Goal: Information Seeking & Learning: Learn about a topic

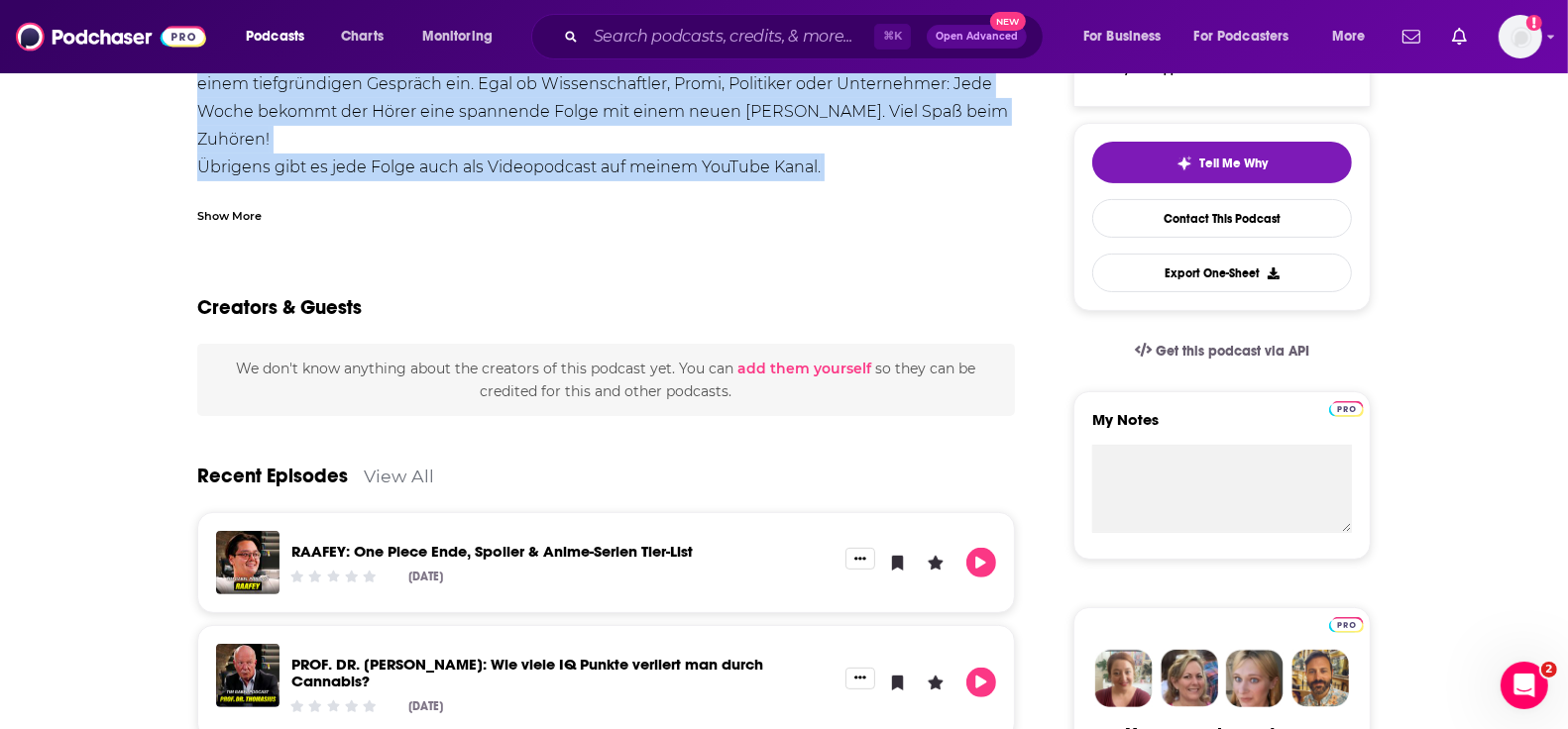
scroll to position [87, 0]
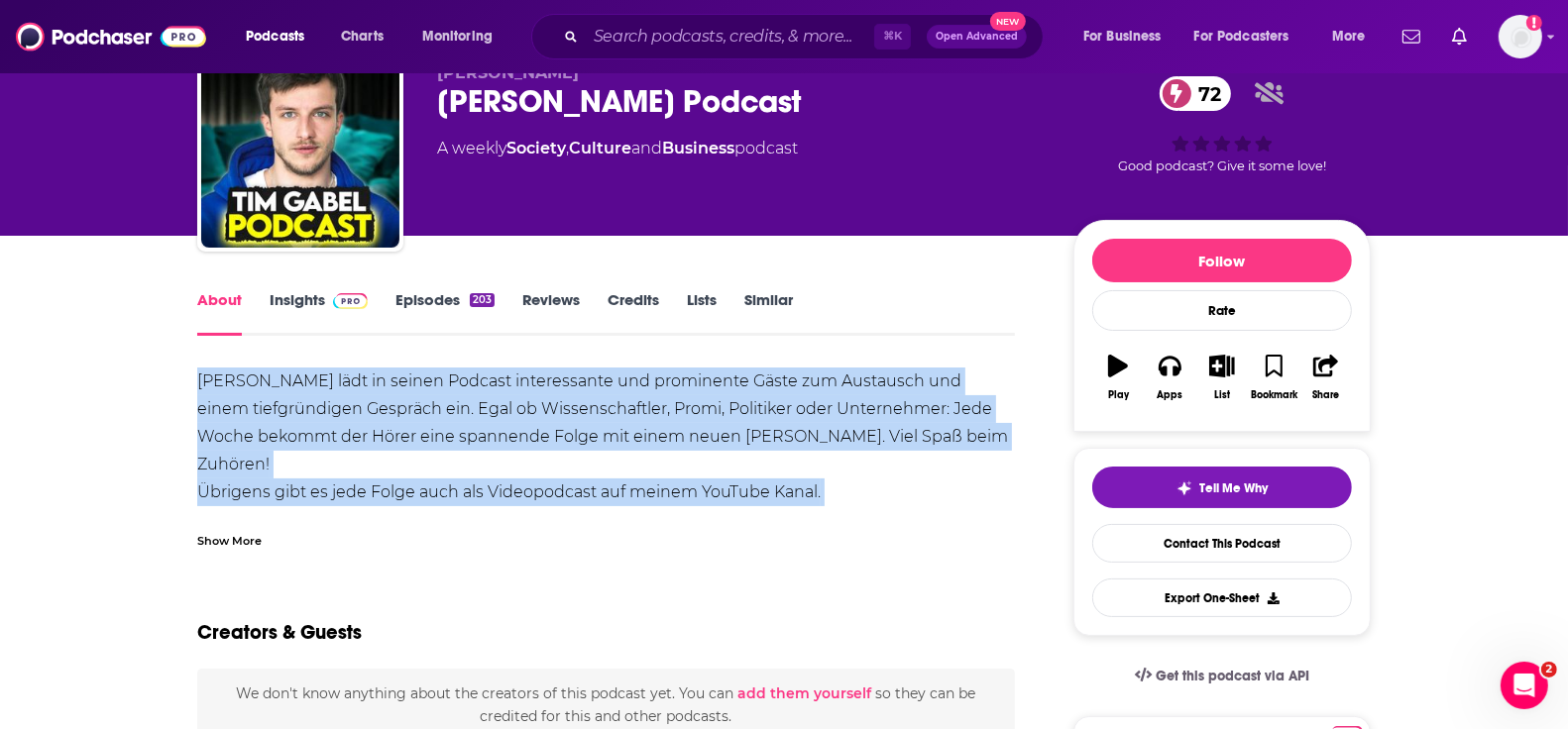
click at [435, 298] on link "Episodes 203" at bounding box center [445, 313] width 99 height 46
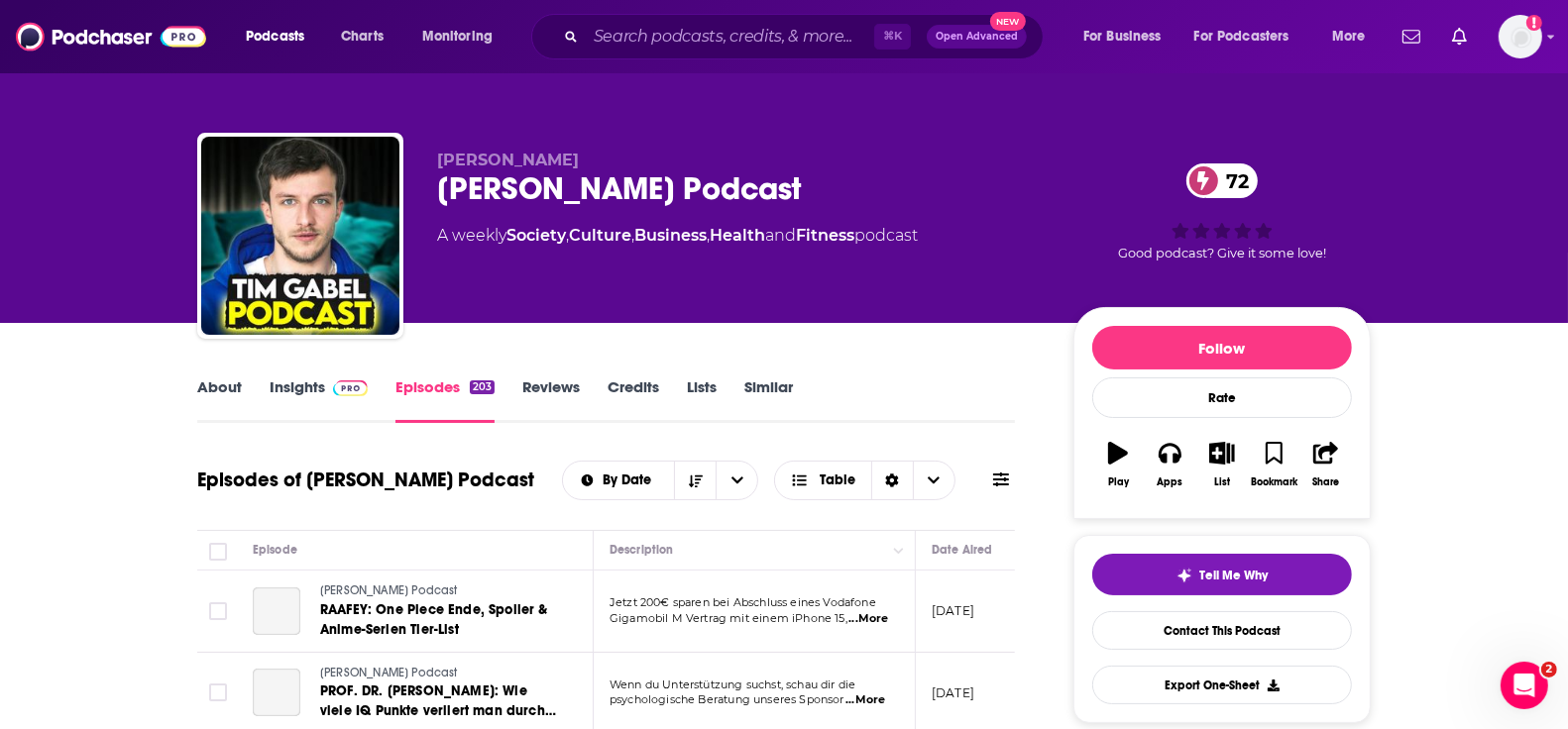
click at [225, 390] on link "About" at bounding box center [219, 401] width 45 height 46
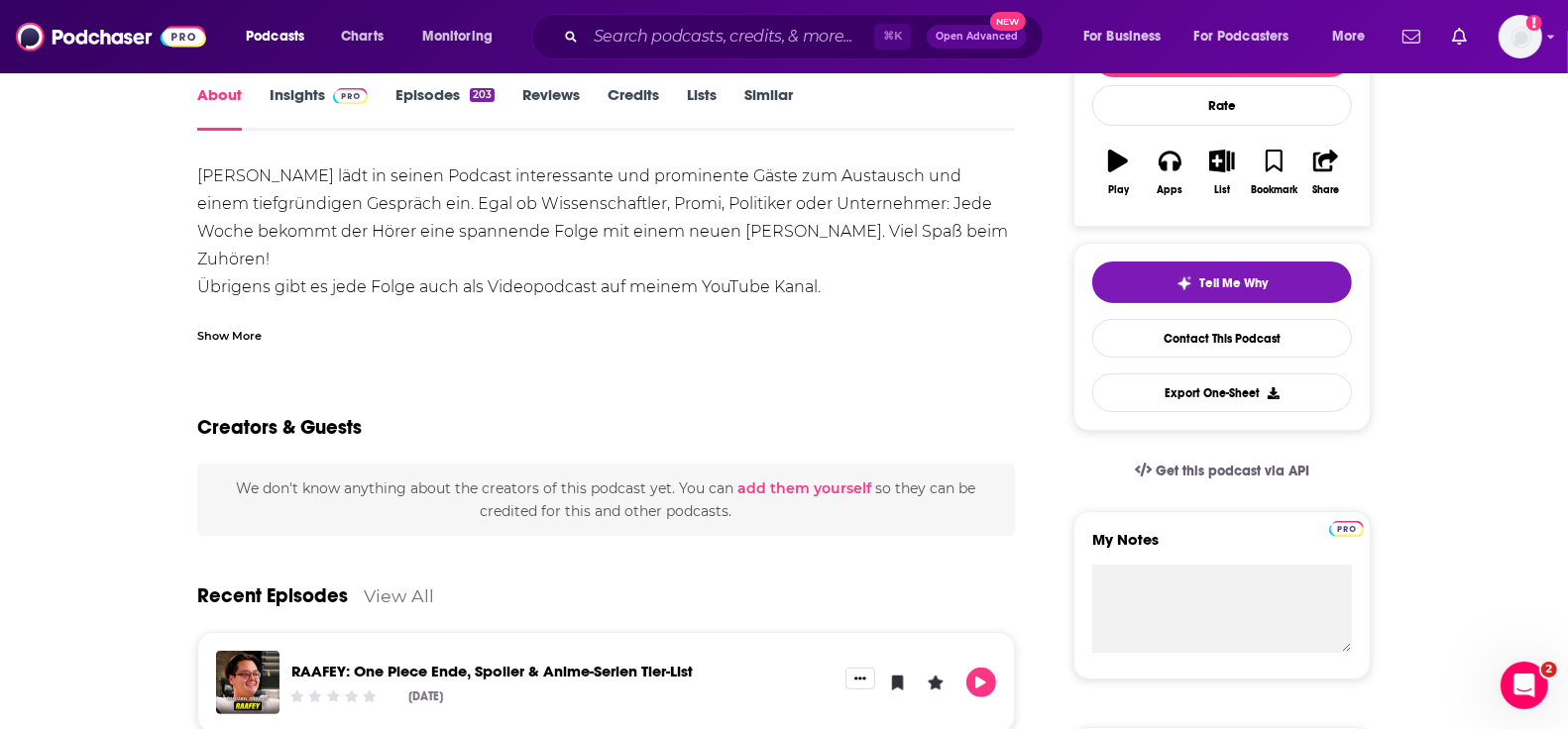
scroll to position [343, 0]
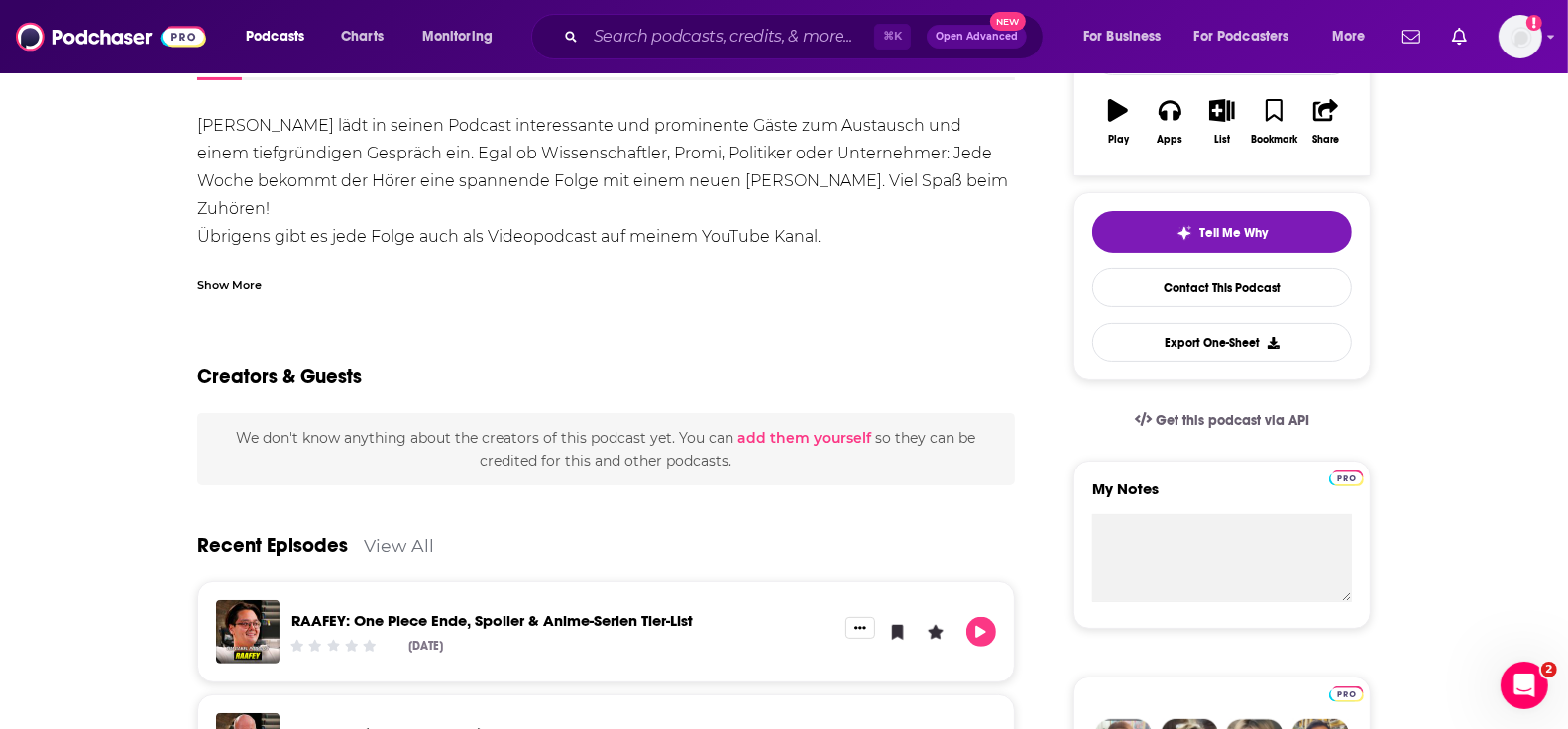
click at [228, 291] on div "Show More" at bounding box center [229, 284] width 64 height 19
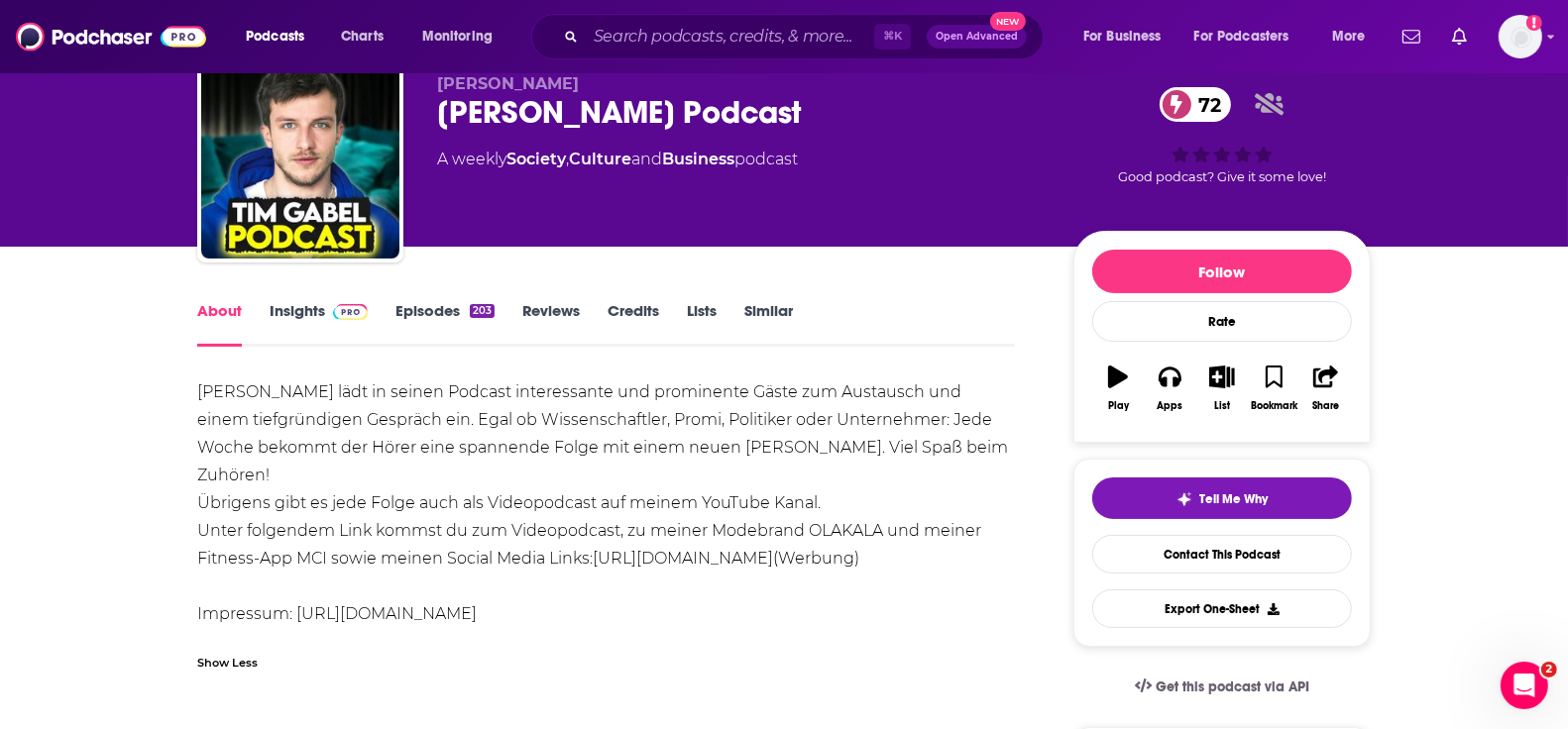
scroll to position [0, 0]
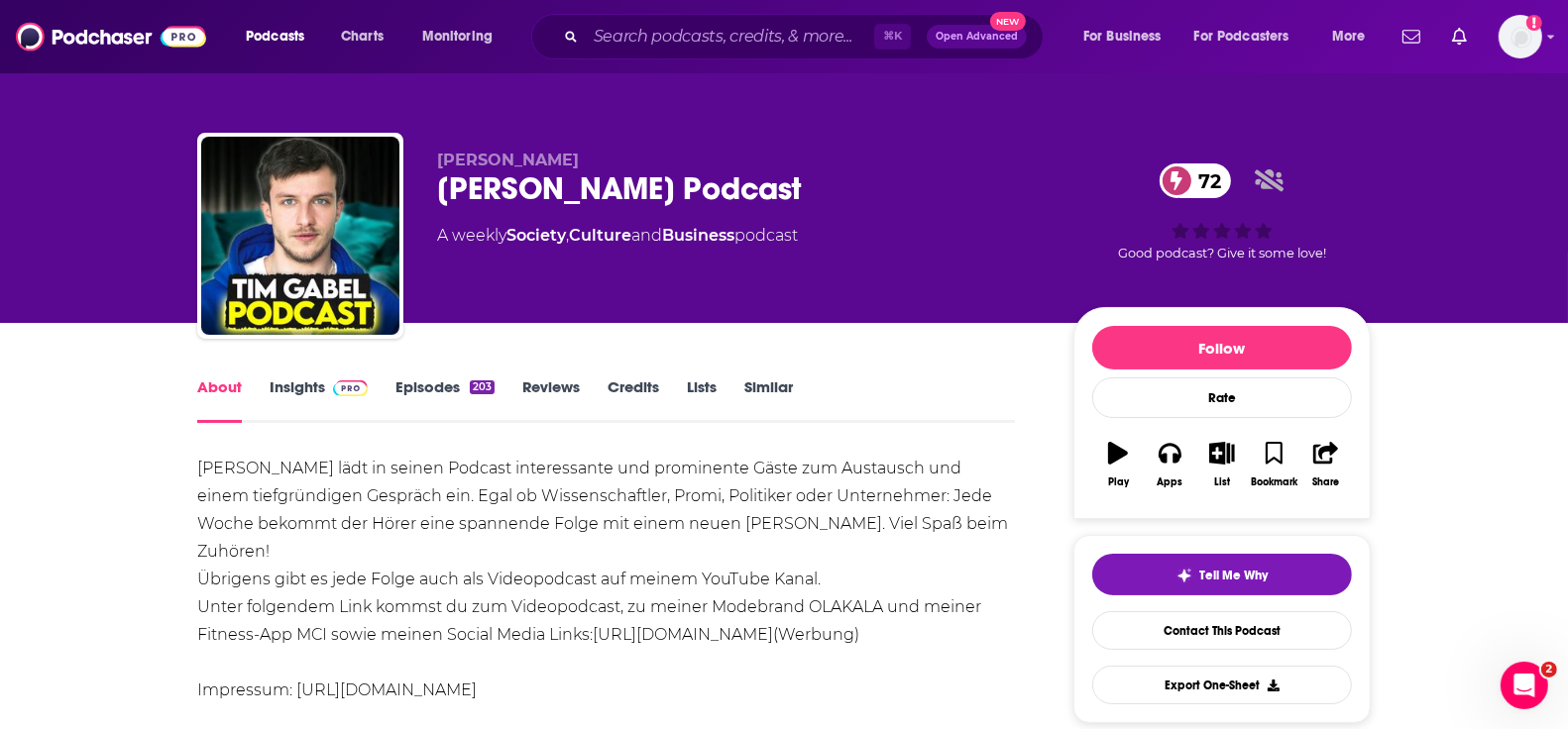
click at [425, 387] on link "Episodes 203" at bounding box center [445, 401] width 99 height 46
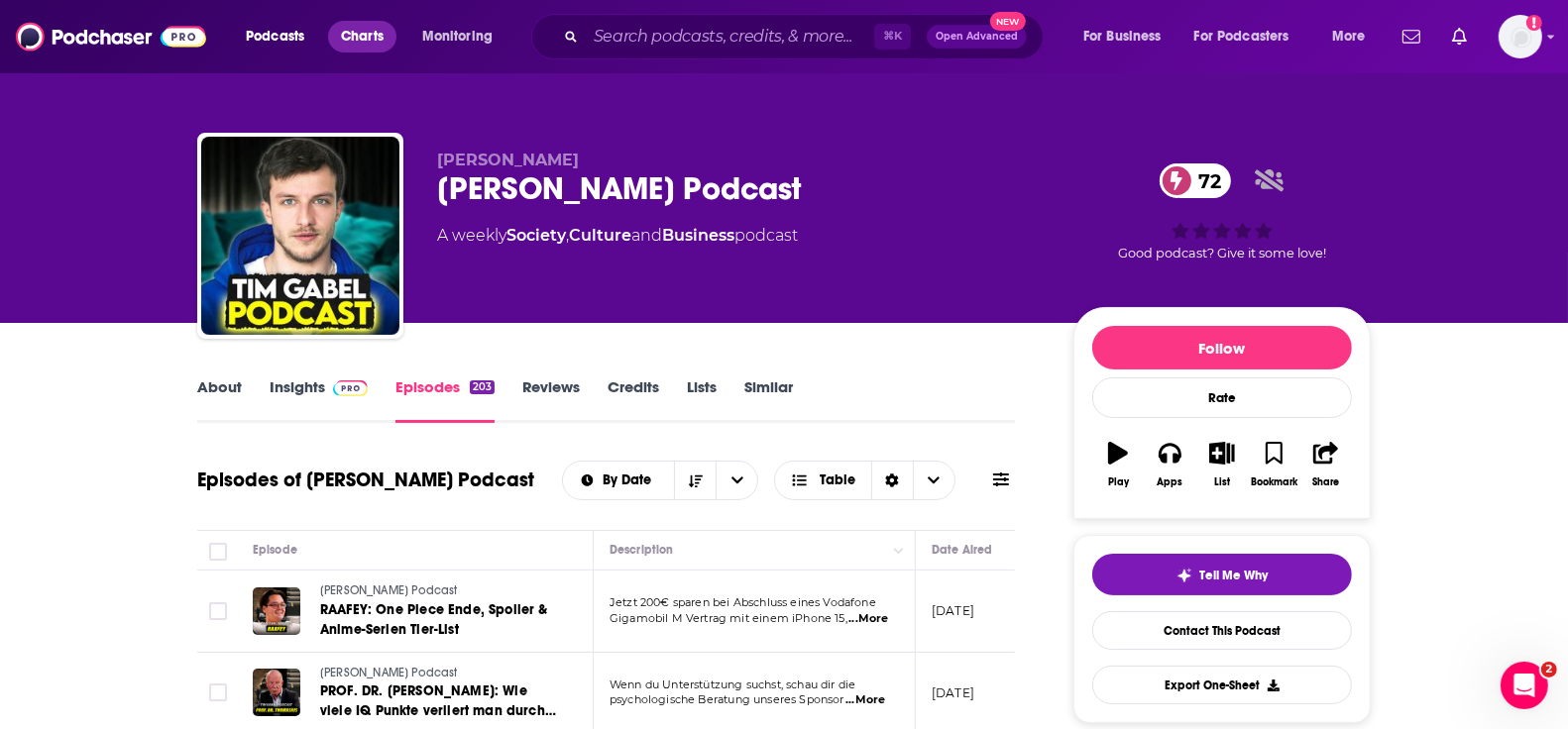
click at [374, 40] on span "Charts" at bounding box center [362, 37] width 43 height 28
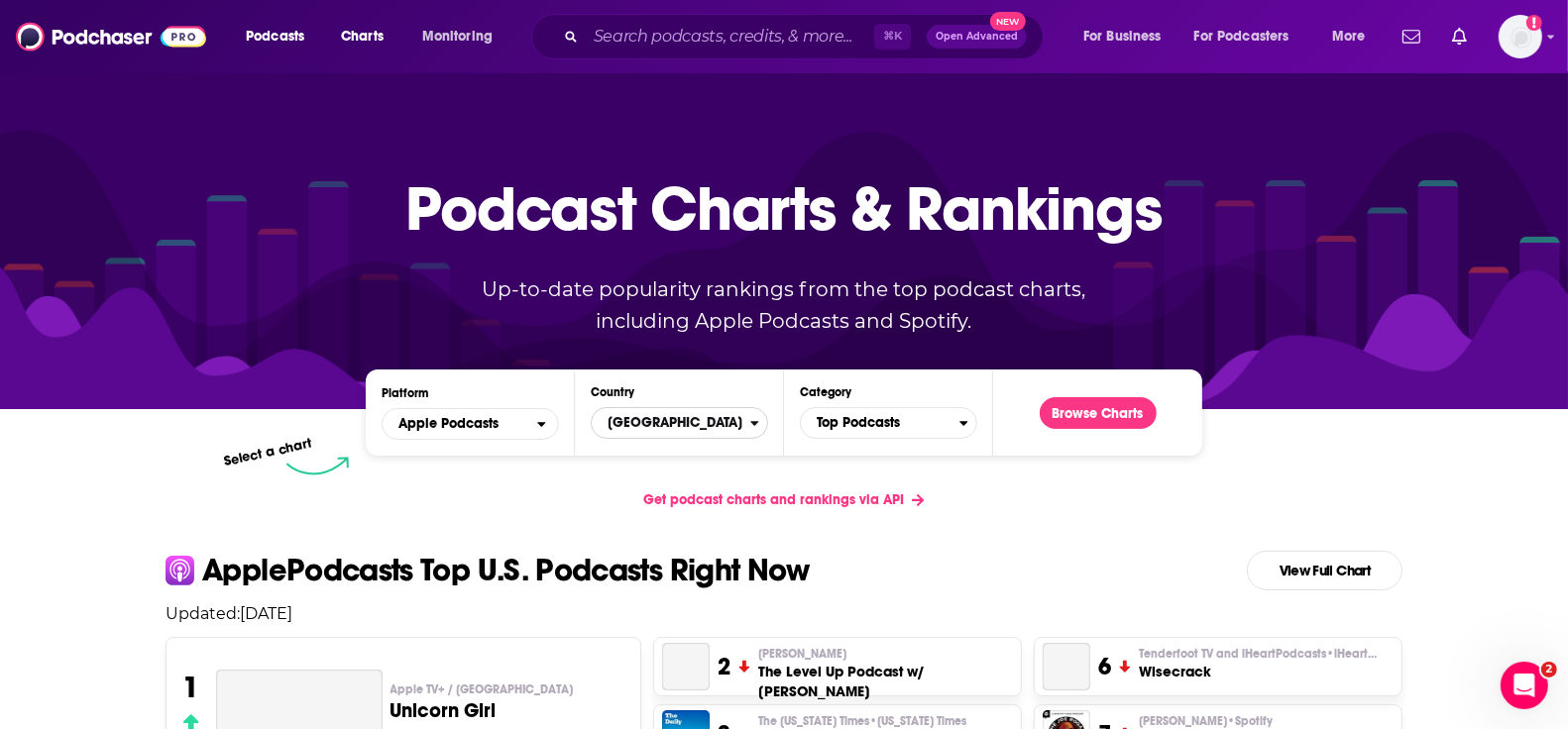
click at [703, 423] on span "[GEOGRAPHIC_DATA]" at bounding box center [671, 424] width 159 height 34
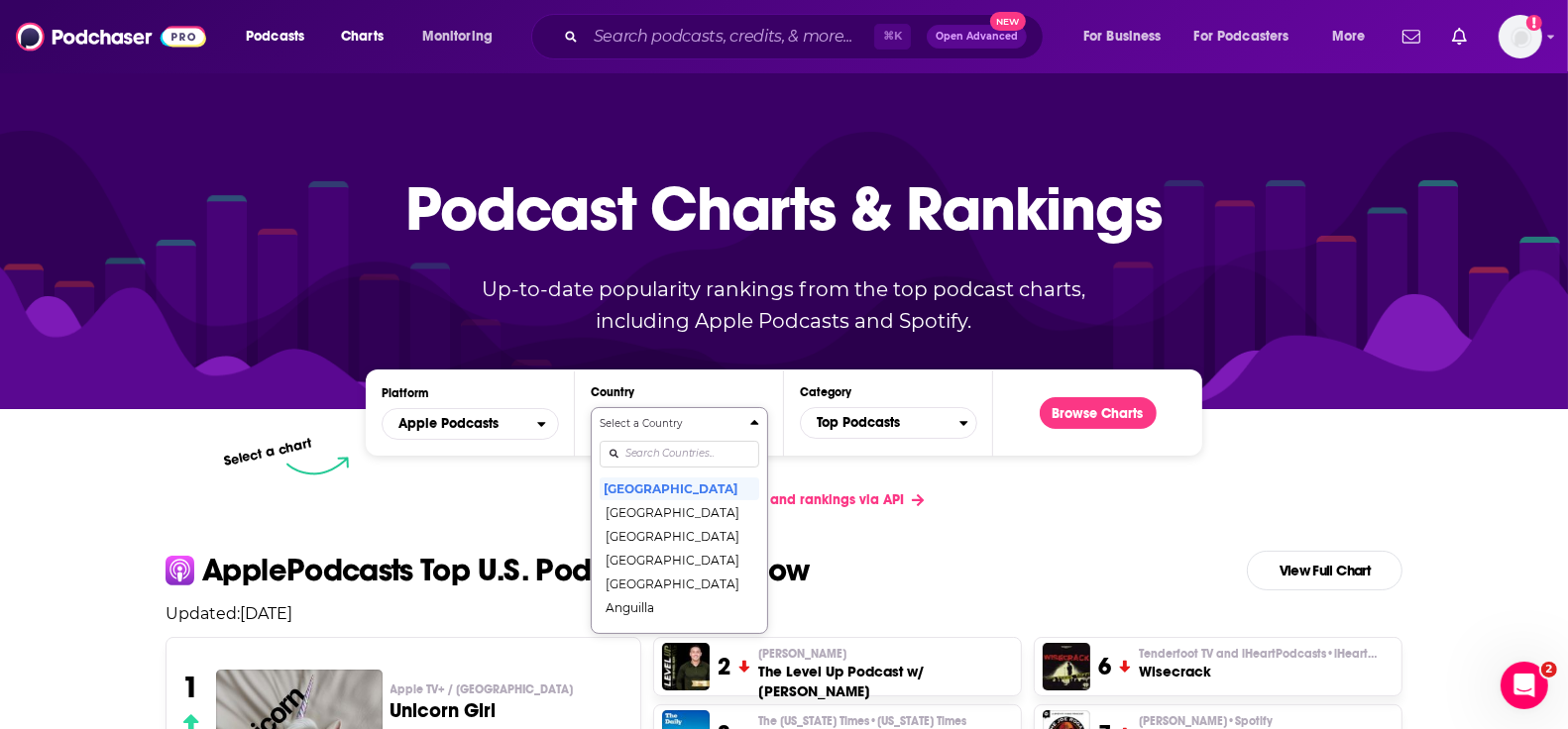
click at [656, 448] on div "Select a Country [GEOGRAPHIC_DATA] [GEOGRAPHIC_DATA] [GEOGRAPHIC_DATA] [GEOGRAP…" at bounding box center [679, 521] width 160 height 209
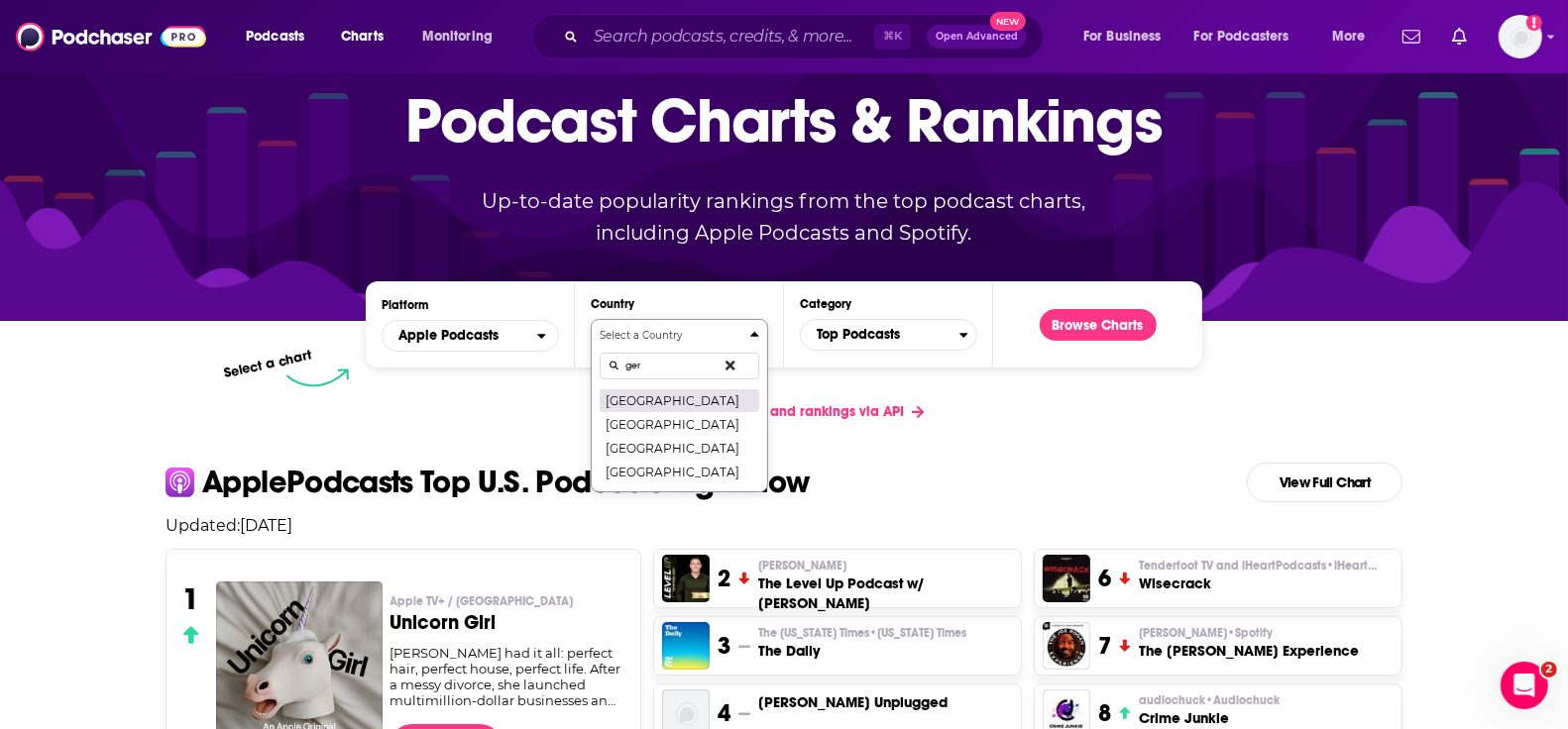
type input "ger"
click at [646, 390] on button "[GEOGRAPHIC_DATA]" at bounding box center [679, 401] width 160 height 24
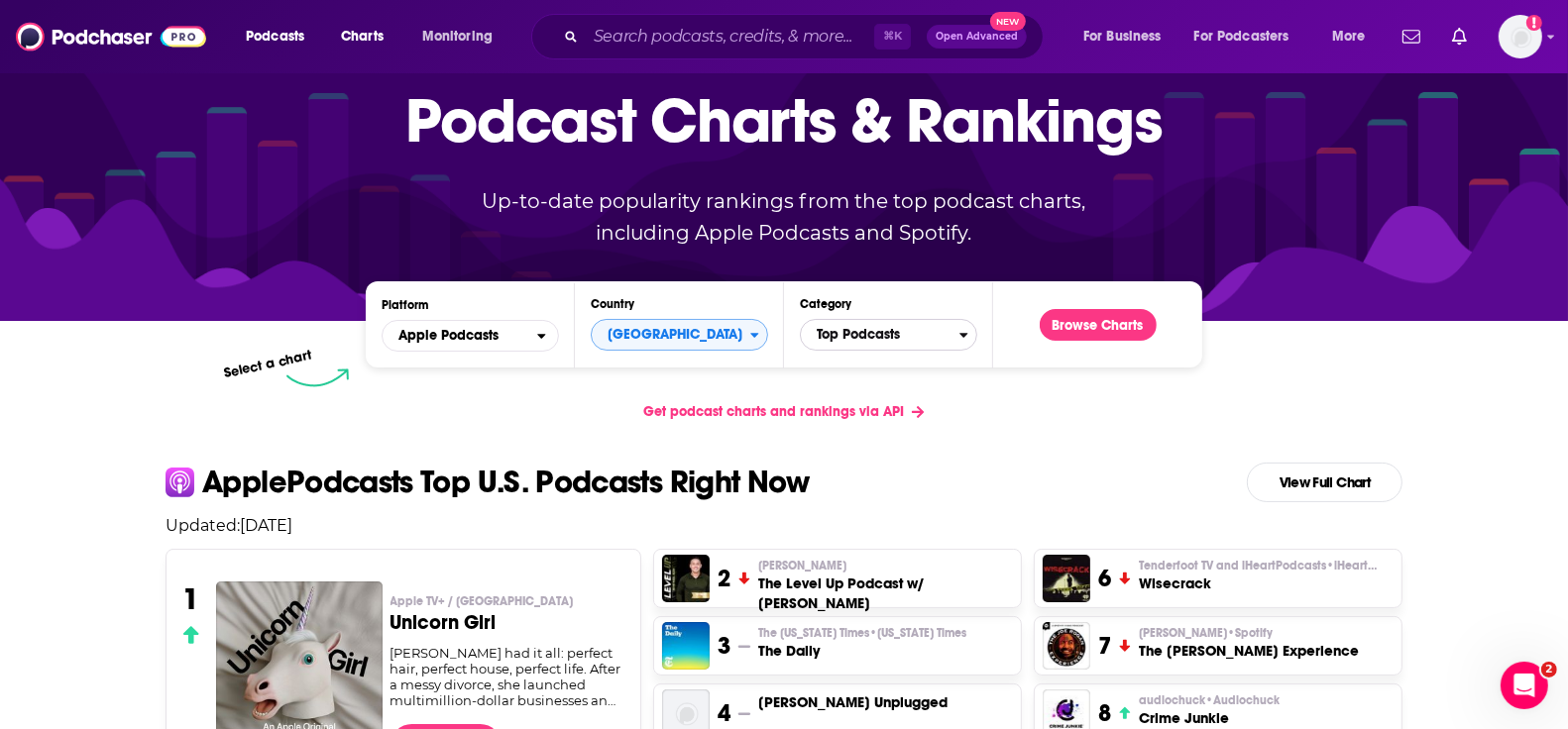
click at [892, 339] on span "Top Podcasts" at bounding box center [880, 335] width 159 height 34
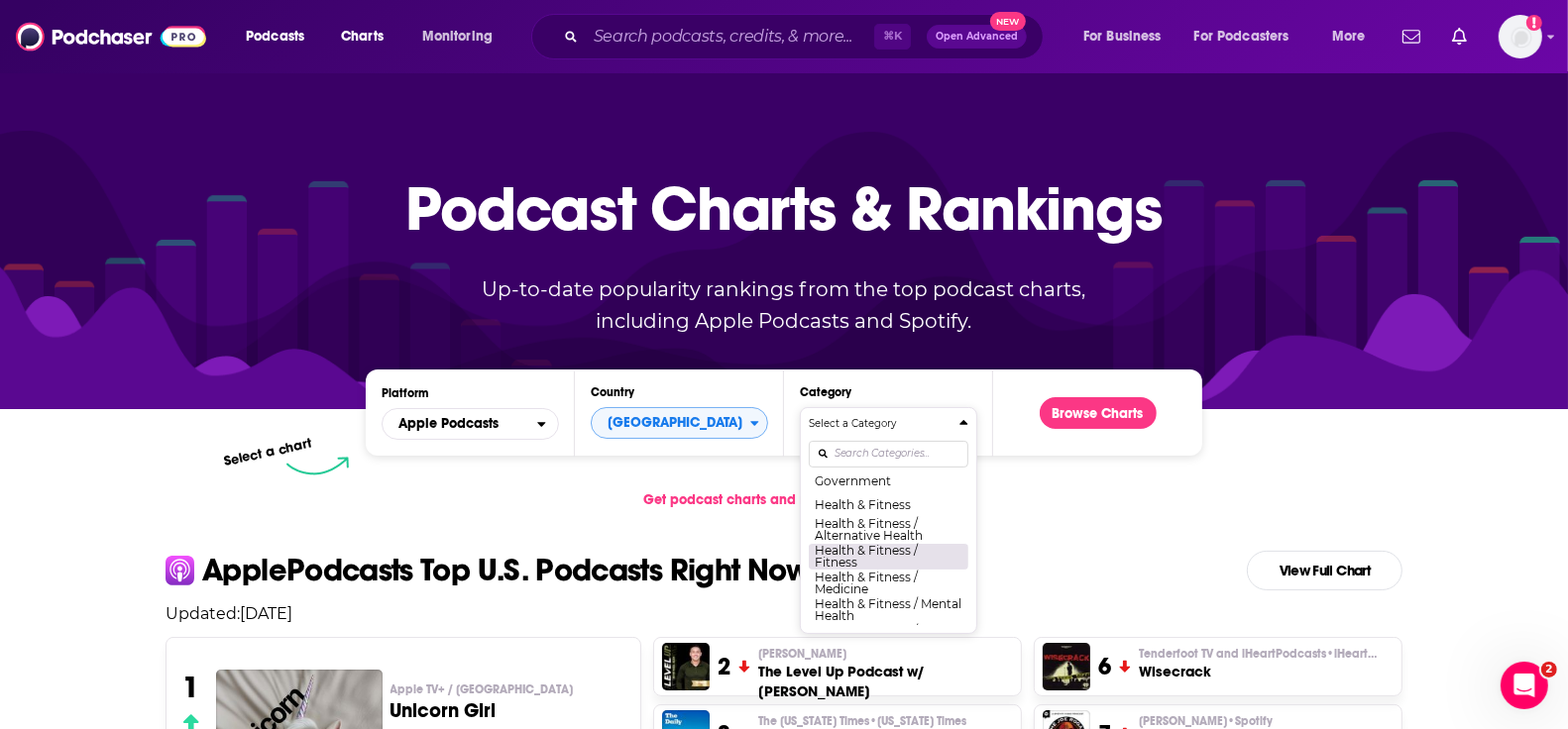
scroll to position [684, 0]
click at [880, 496] on button "Health & Fitness" at bounding box center [888, 507] width 160 height 24
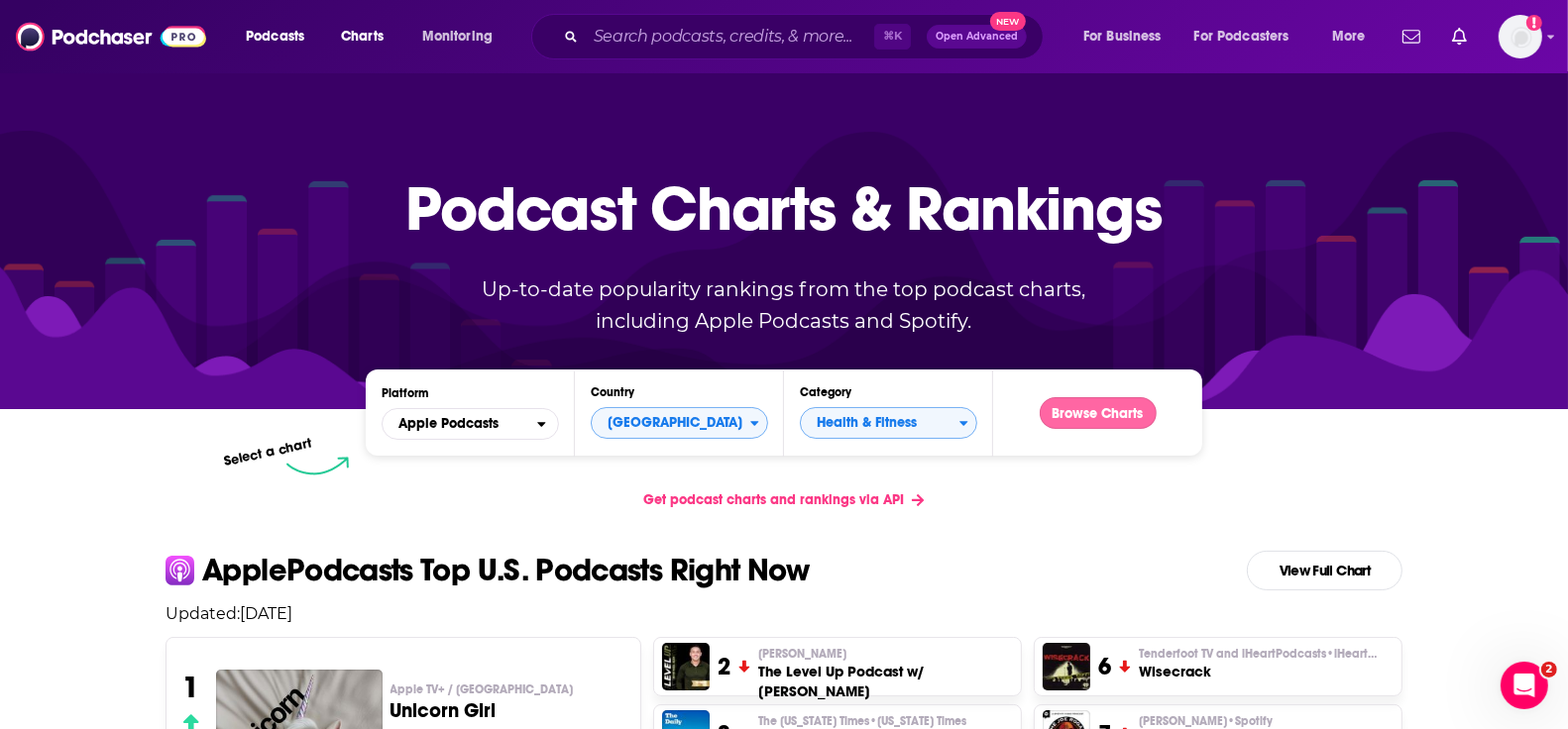
click at [1099, 409] on button "Browse Charts" at bounding box center [1098, 414] width 117 height 32
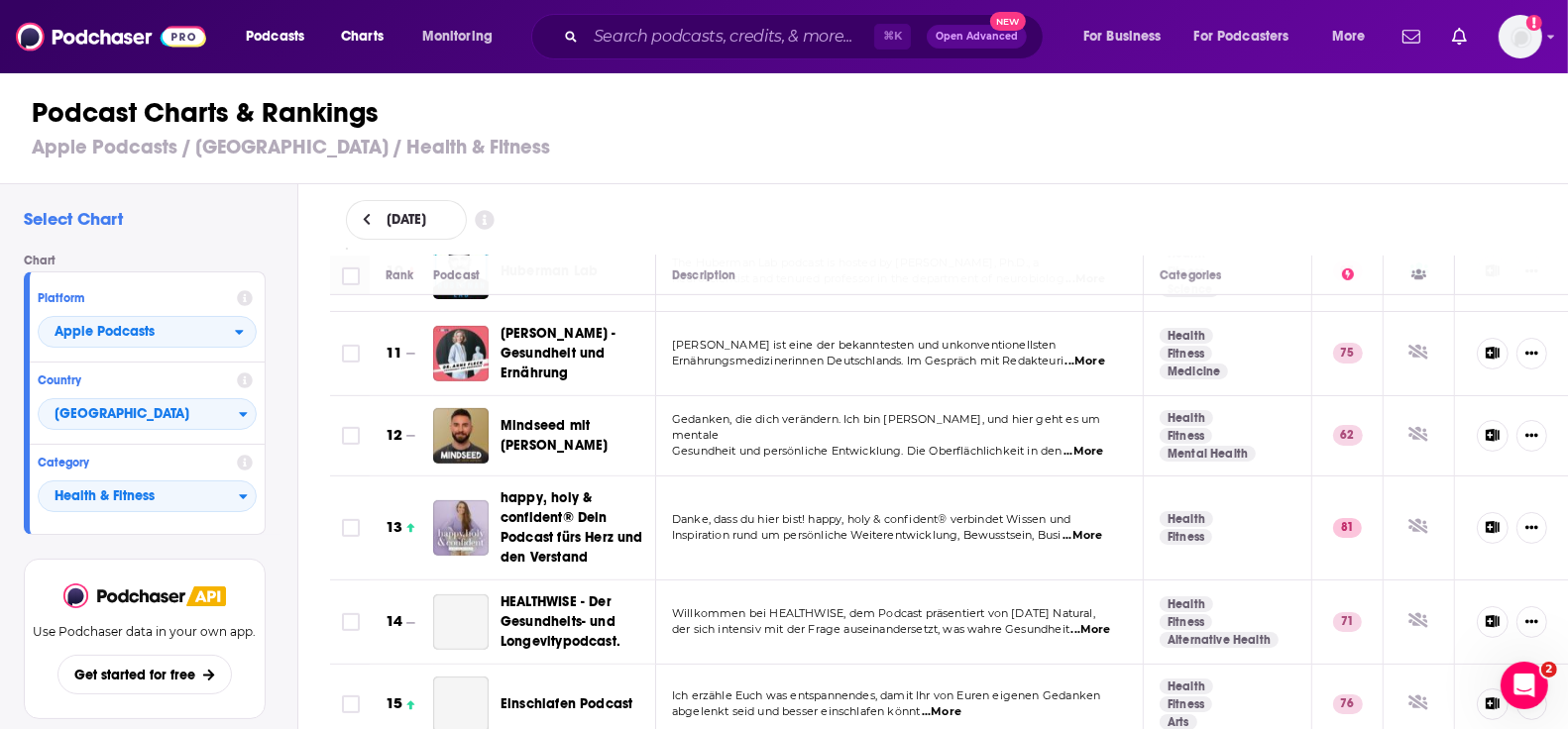
scroll to position [957, 0]
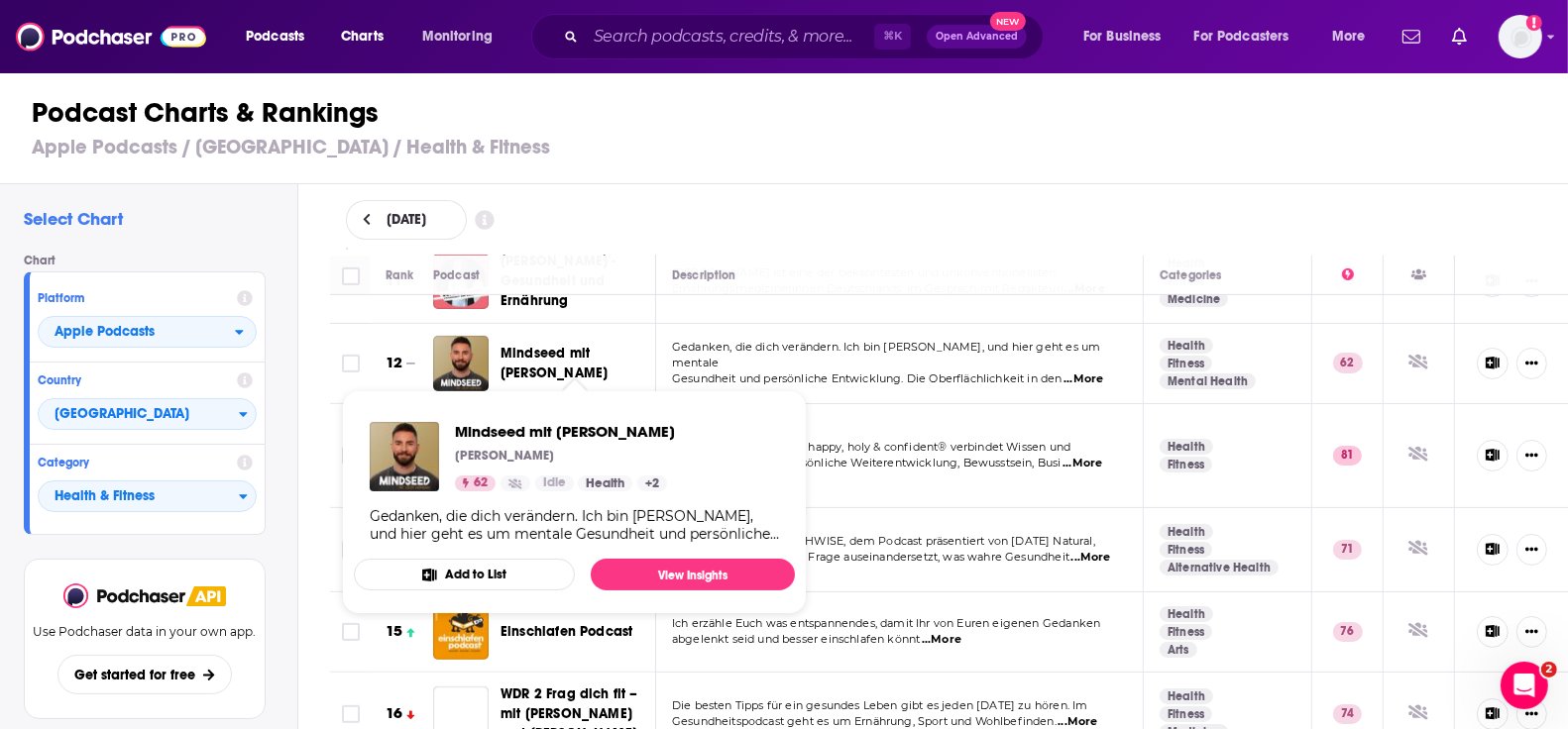
click at [551, 347] on span "Mindseed mit [PERSON_NAME]" at bounding box center [554, 363] width 107 height 37
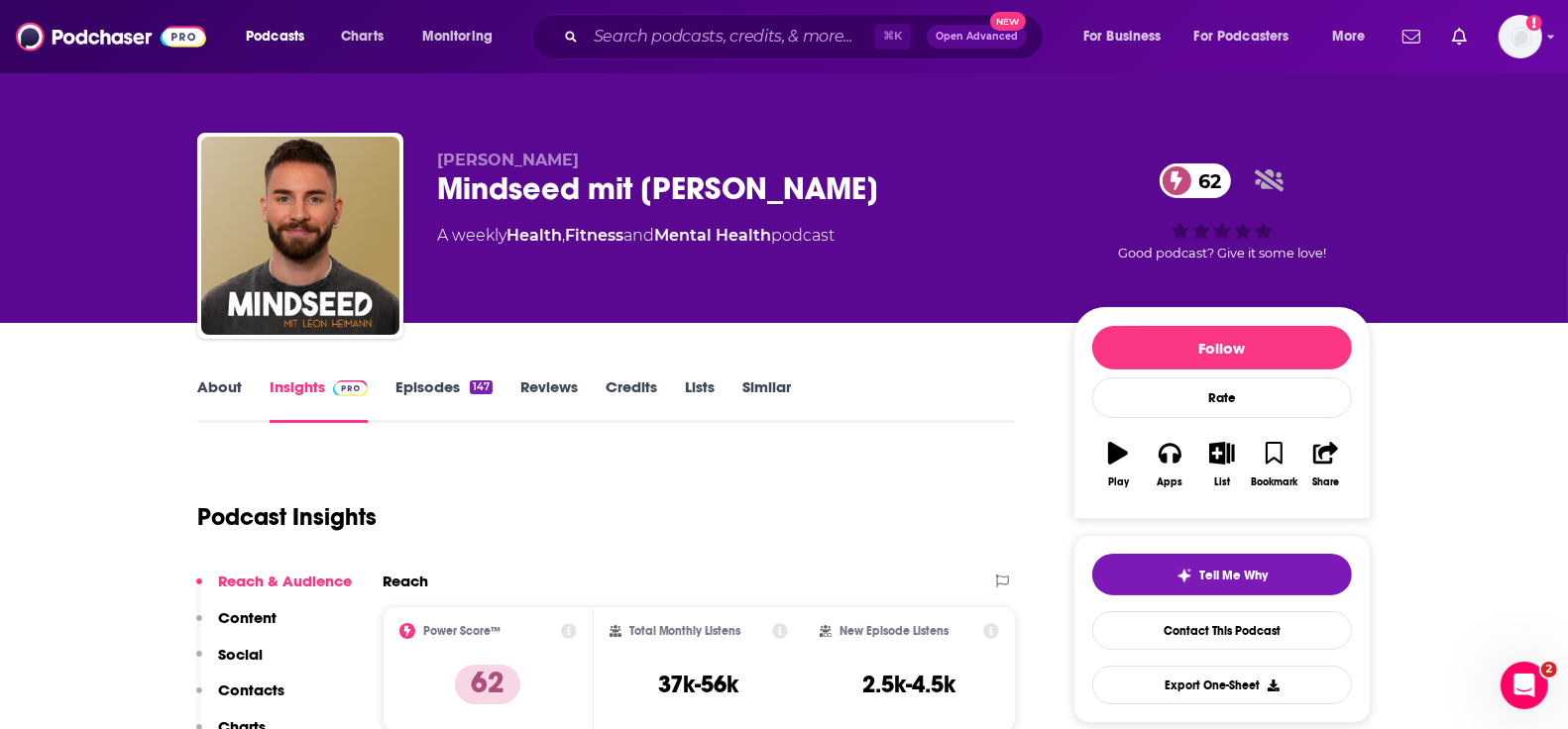
click at [419, 389] on link "Episodes 147" at bounding box center [444, 401] width 97 height 46
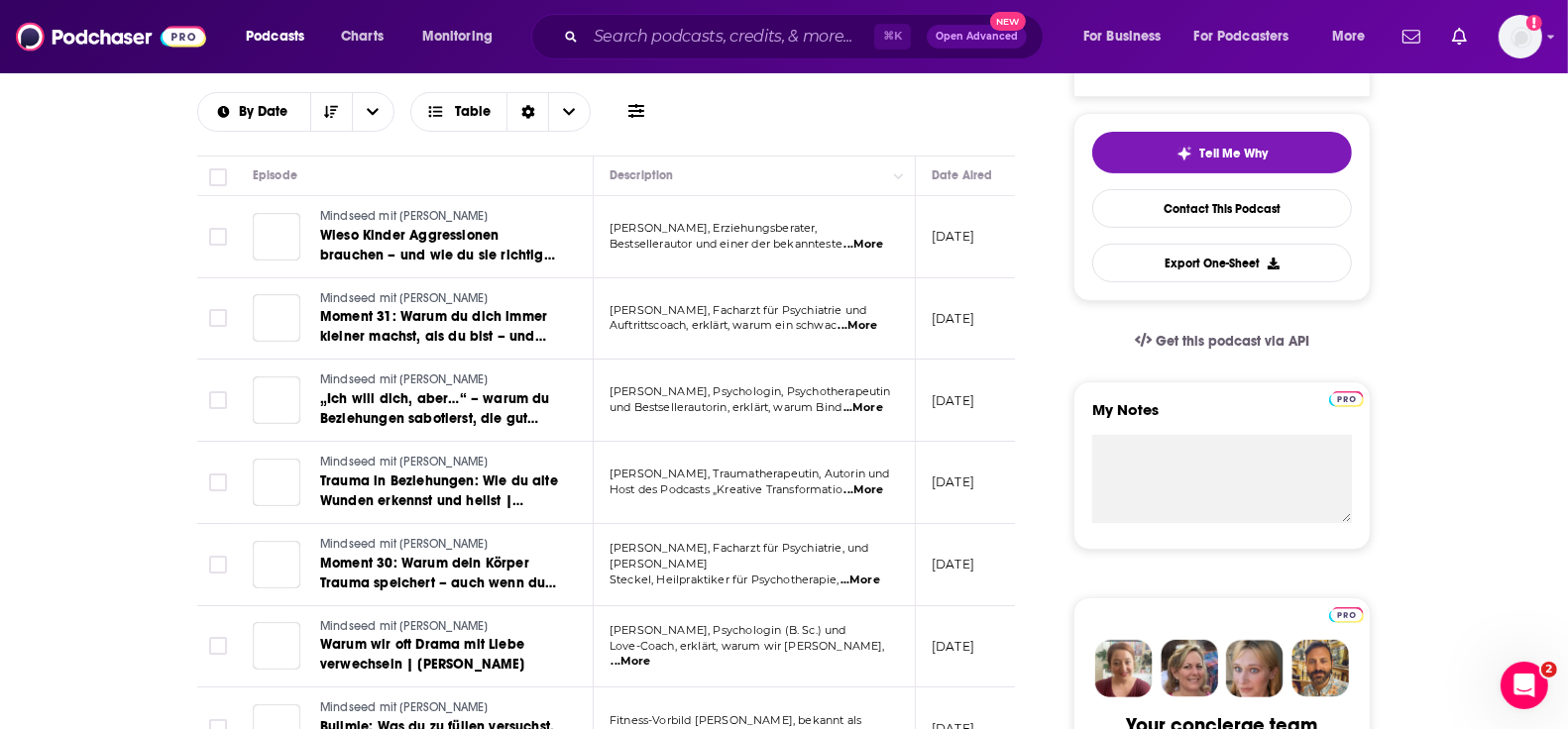
scroll to position [424, 0]
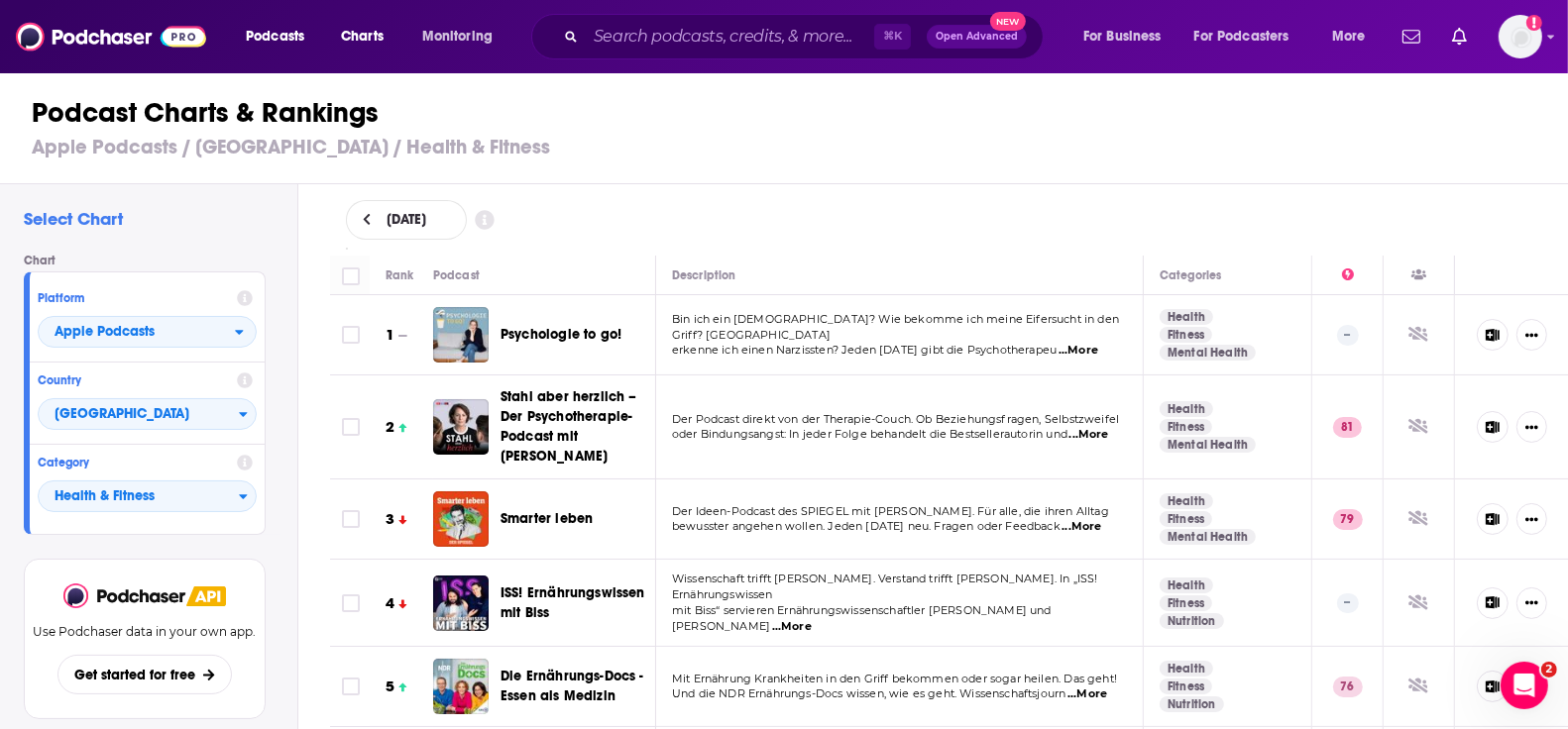
scroll to position [114, 0]
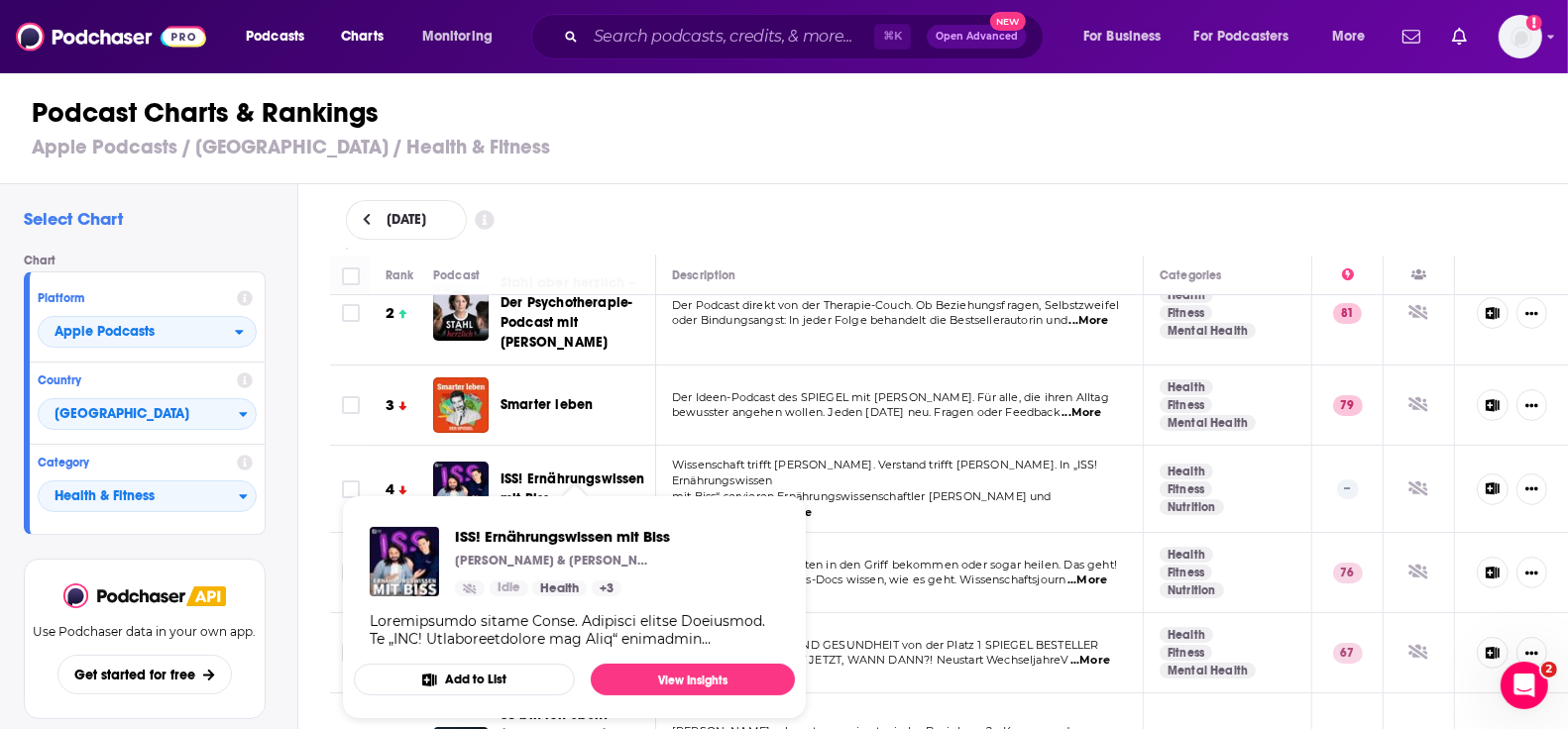
click at [555, 472] on span "ISS! Ernährungswissen mit Biss" at bounding box center [573, 489] width 145 height 37
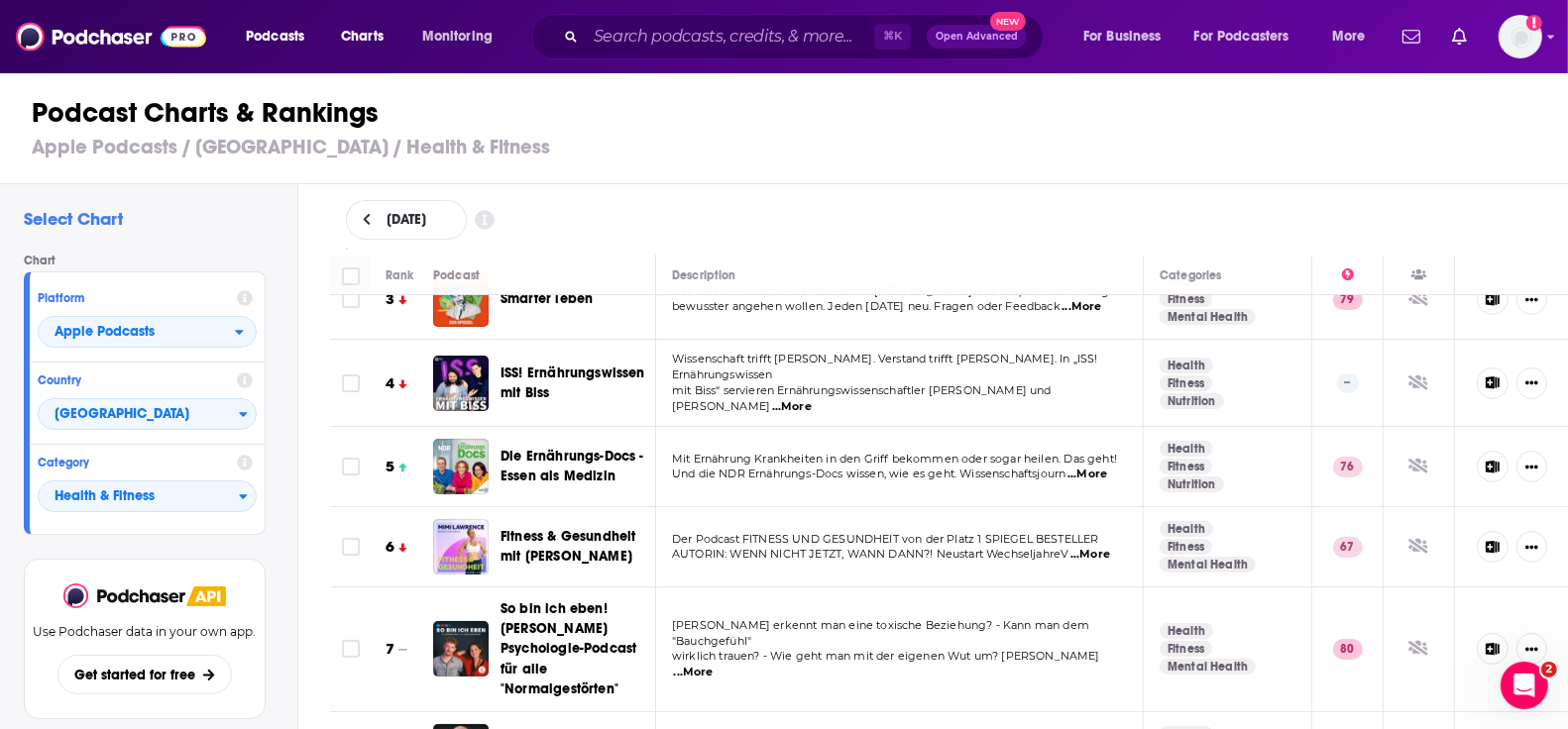
scroll to position [221, 0]
click at [584, 528] on span "Fitness & Gesundheit mit [PERSON_NAME]" at bounding box center [568, 546] width 135 height 37
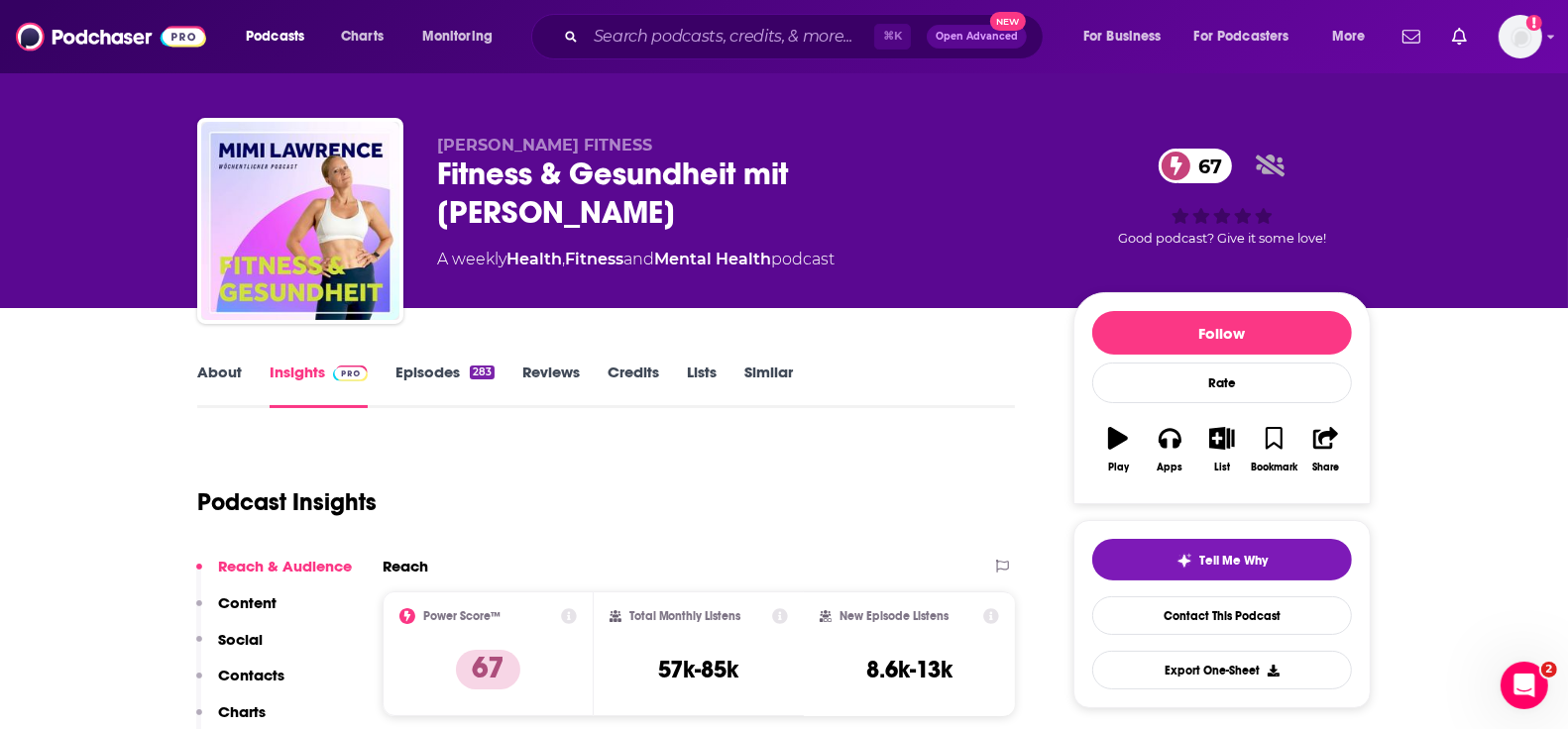
scroll to position [2, 0]
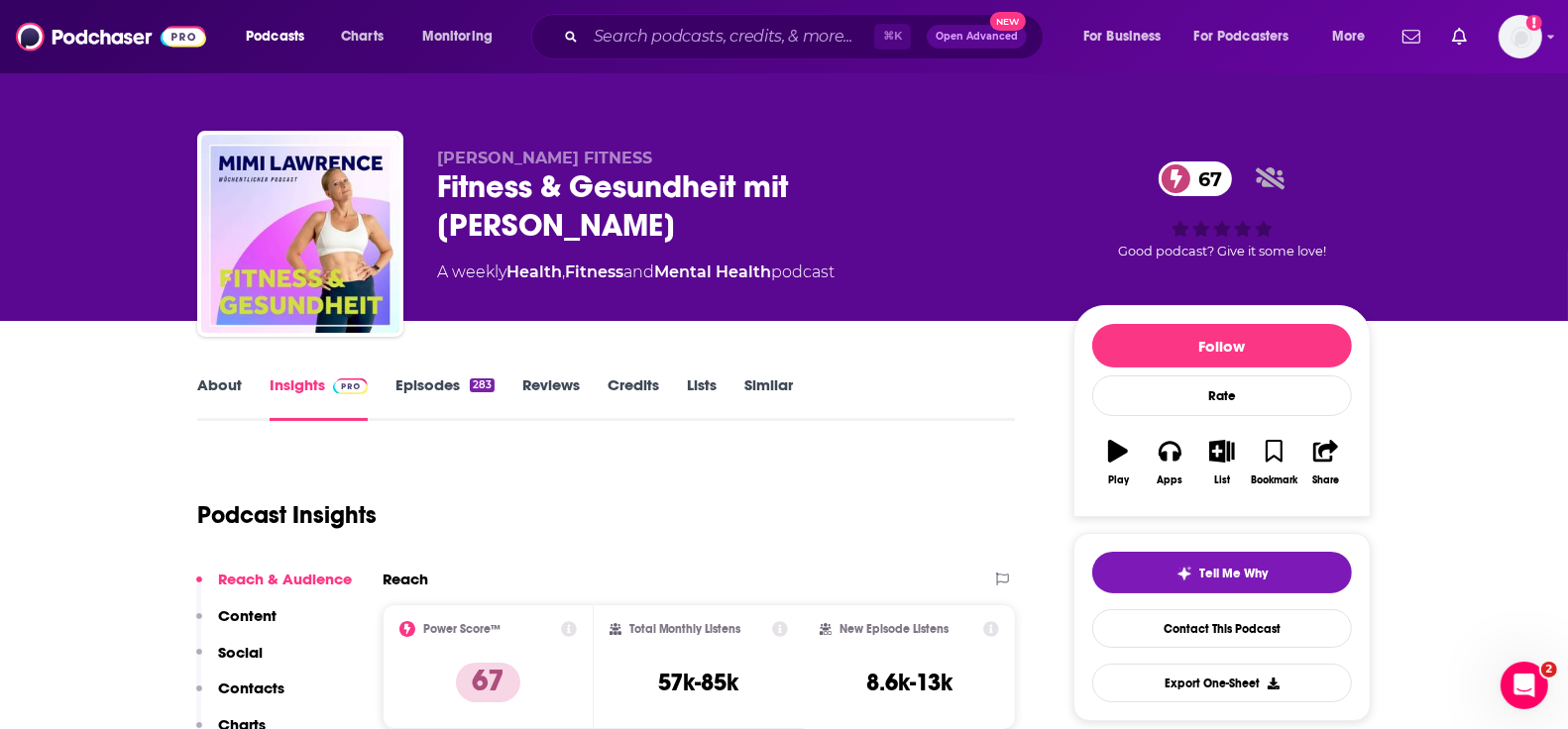
click at [229, 387] on link "About" at bounding box center [219, 399] width 45 height 46
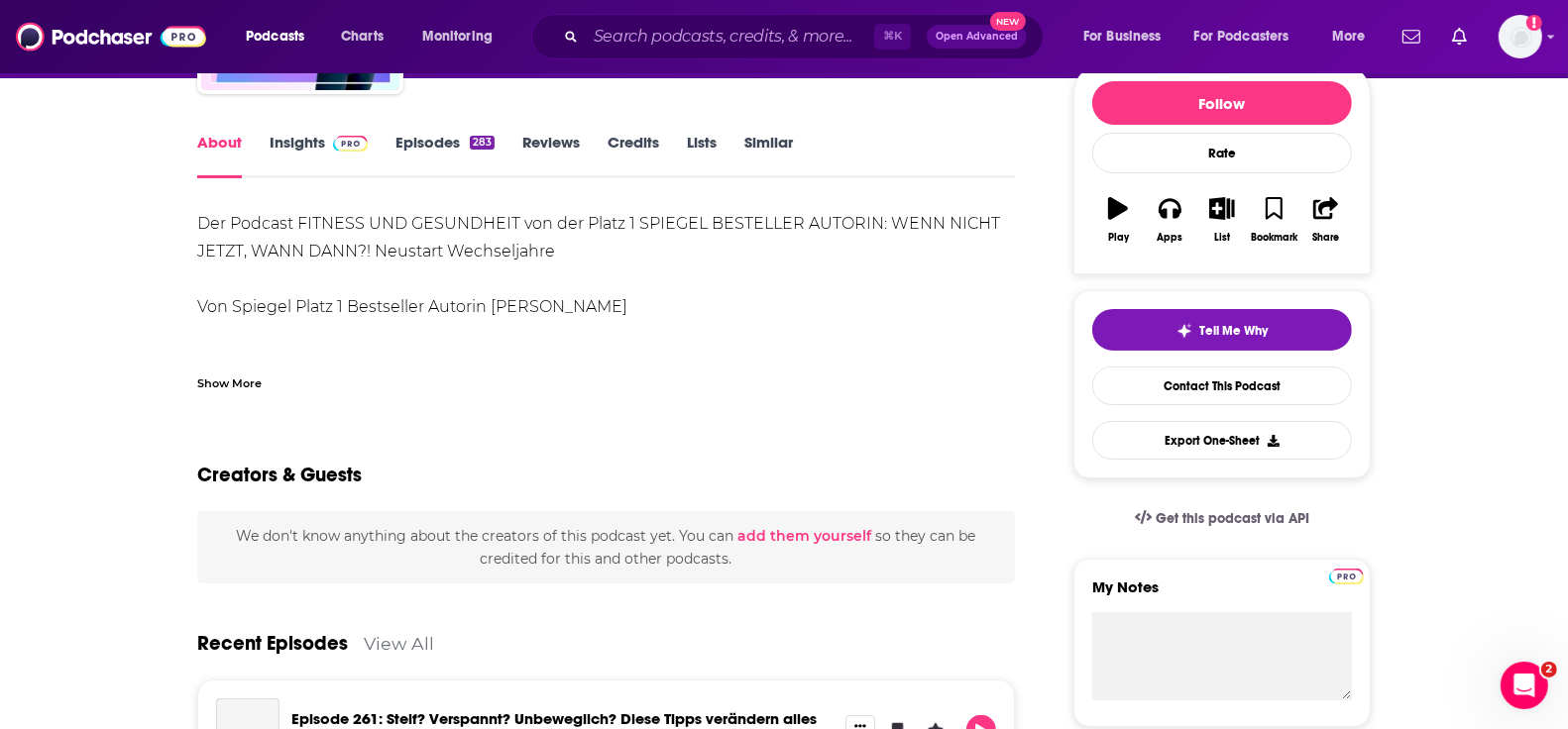
scroll to position [250, 0]
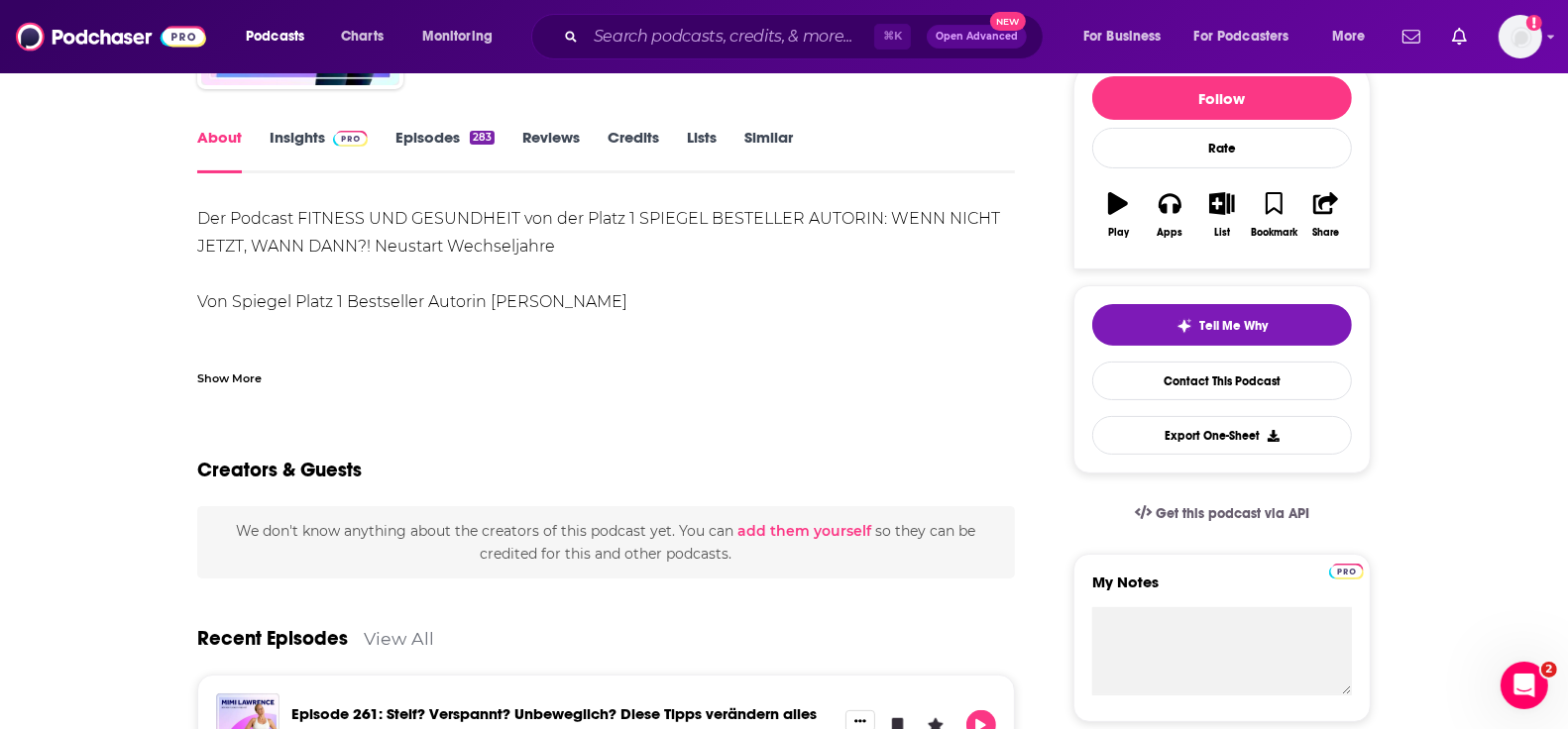
click at [434, 142] on link "Episodes 283" at bounding box center [445, 151] width 99 height 46
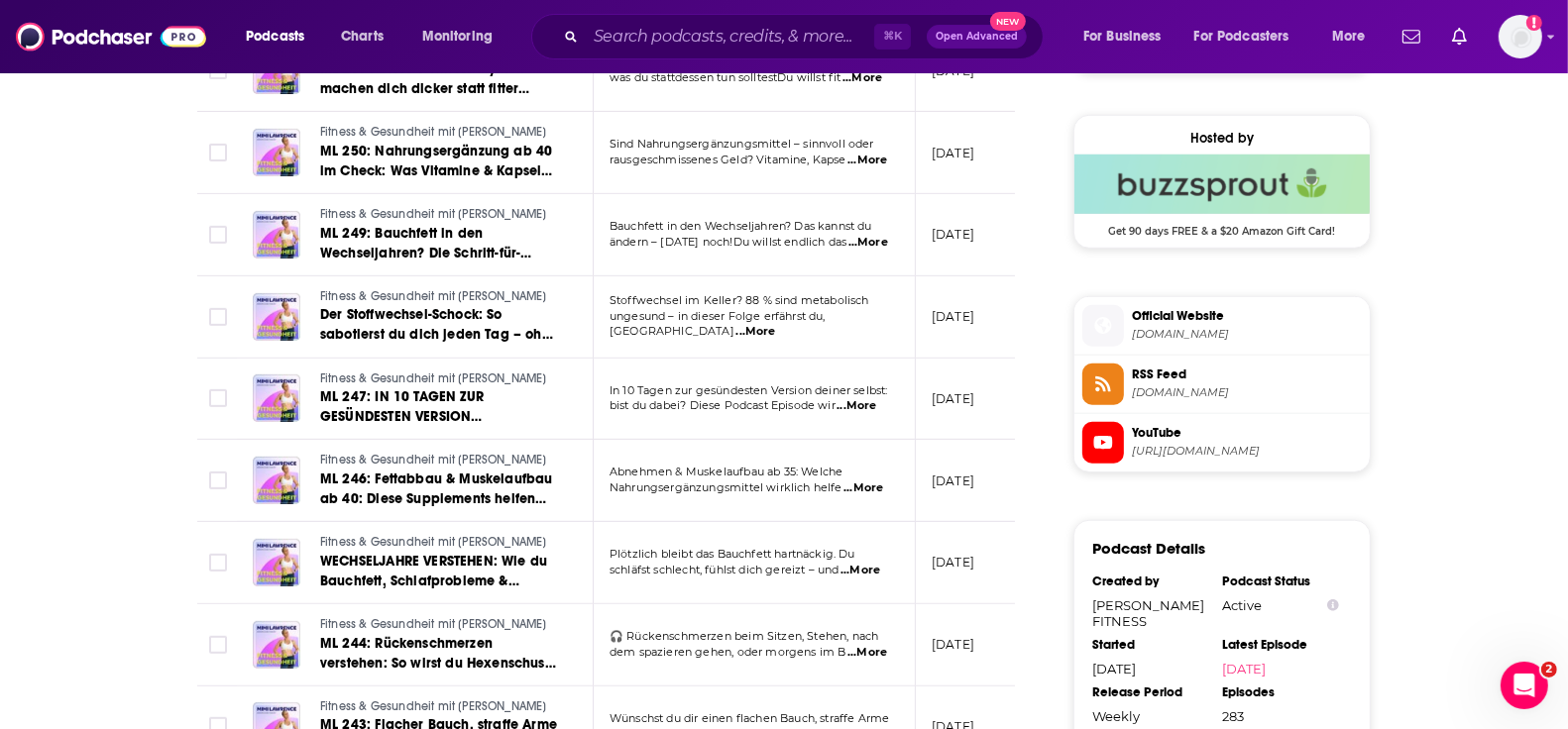
scroll to position [1768, 0]
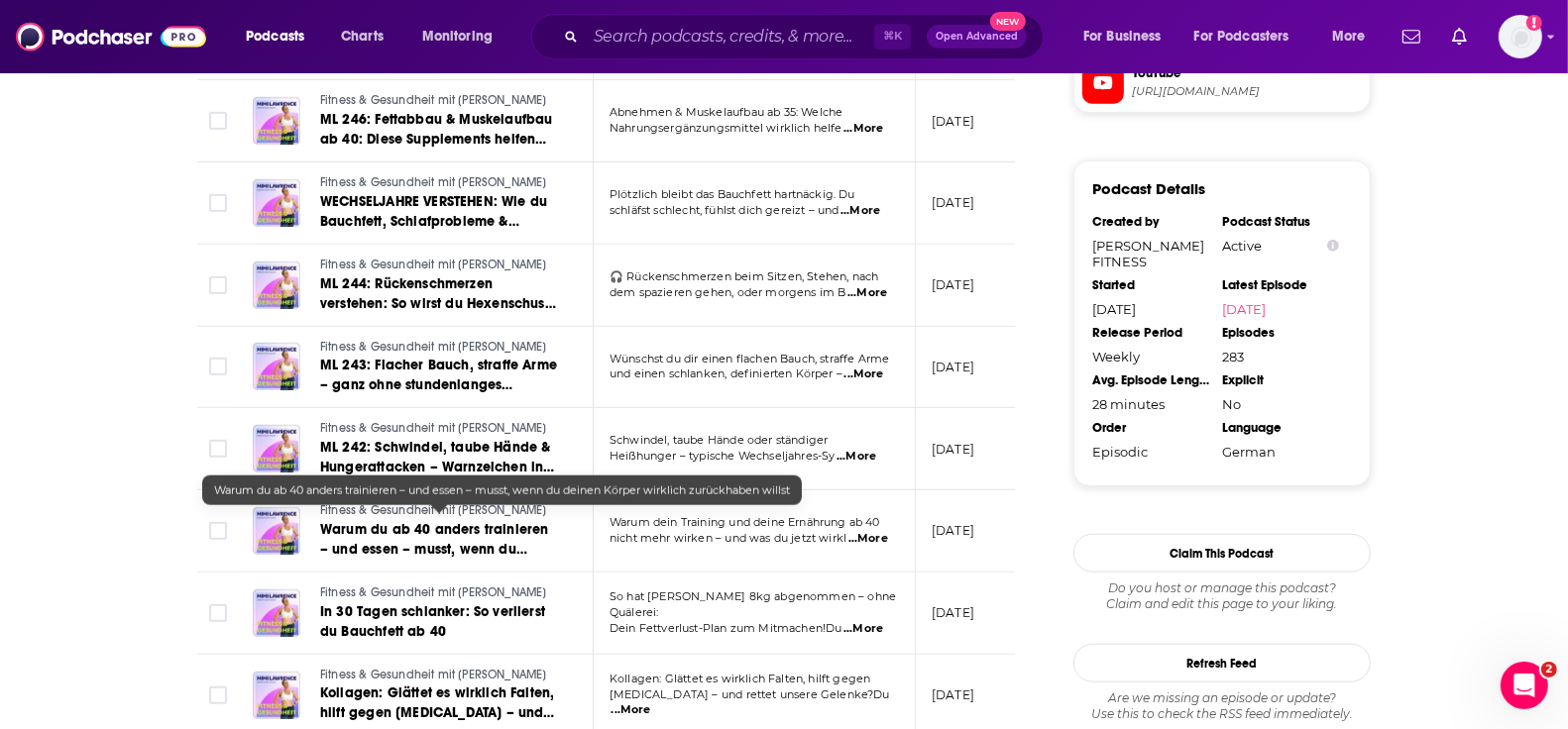
click at [462, 538] on span "Warum du ab 40 anders trainieren – und essen – musst, wenn du deinen Körper wir…" at bounding box center [434, 559] width 228 height 76
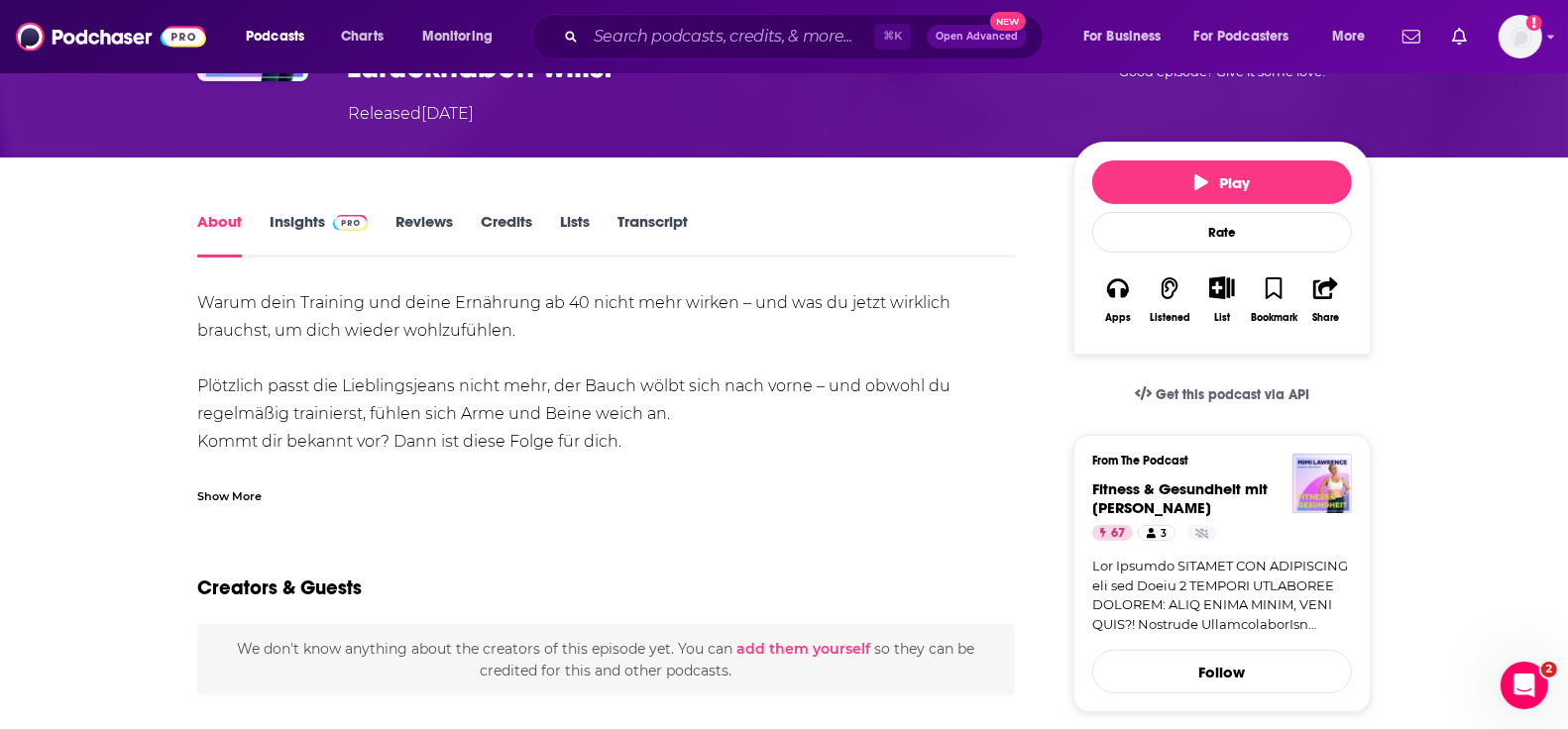
scroll to position [160, 0]
